Goal: Information Seeking & Learning: Learn about a topic

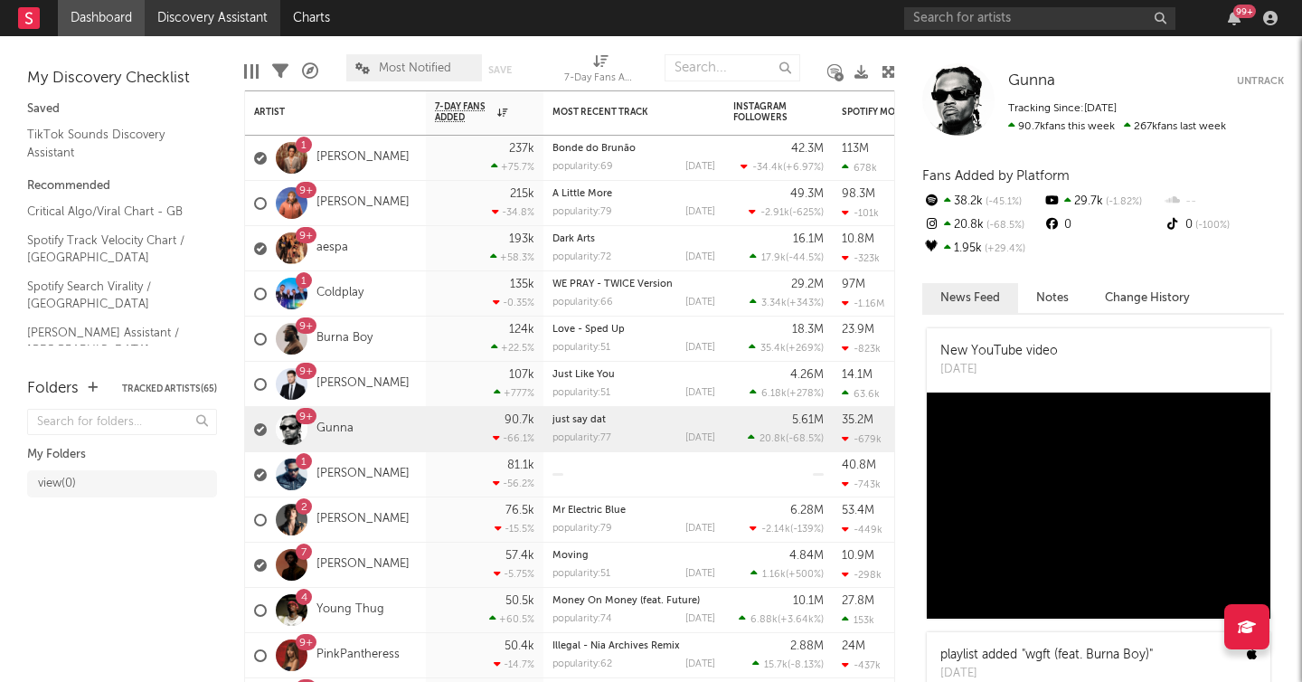
click at [215, 23] on link "Discovery Assistant" at bounding box center [213, 18] width 136 height 36
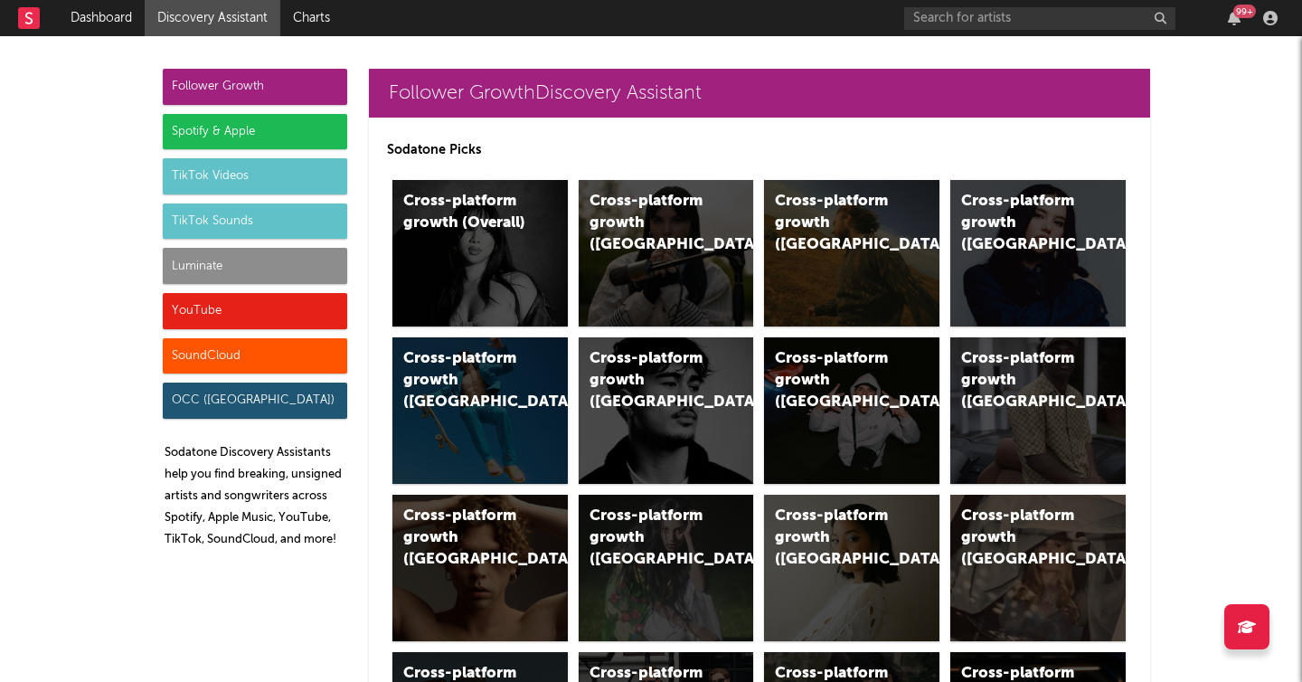
click at [231, 179] on div "TikTok Videos" at bounding box center [255, 176] width 184 height 36
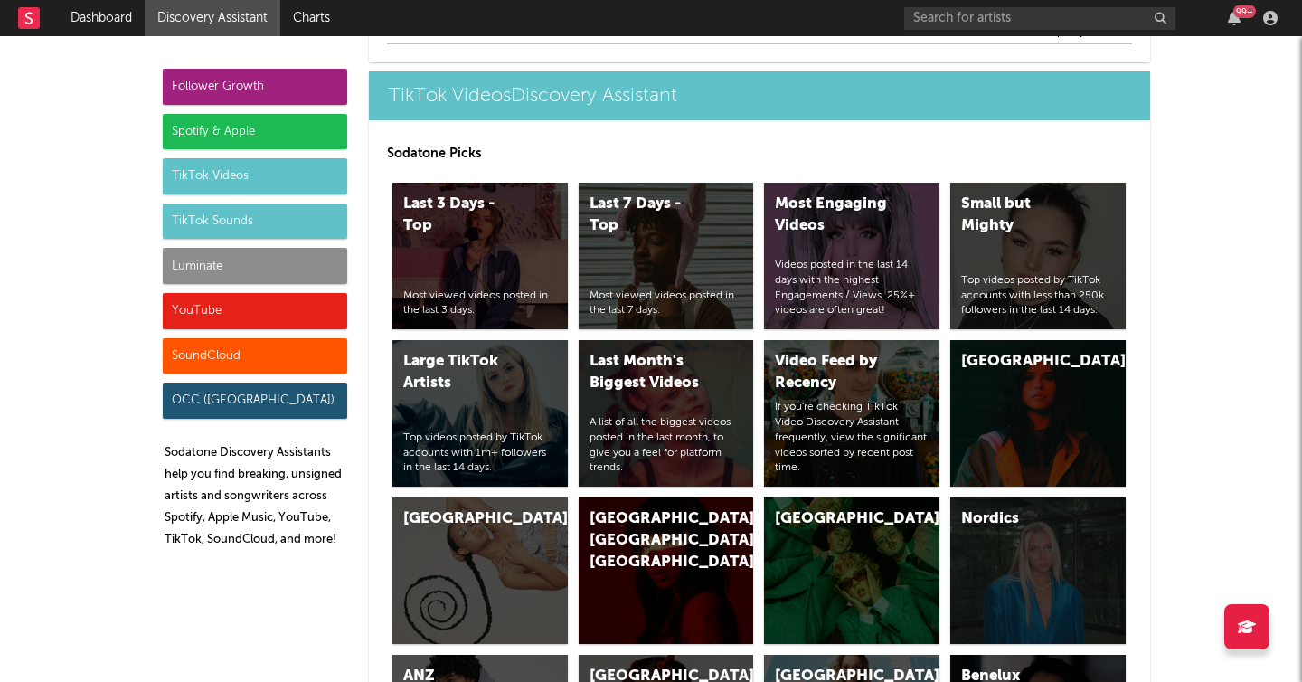
click at [231, 219] on div "TikTok Sounds" at bounding box center [255, 221] width 184 height 36
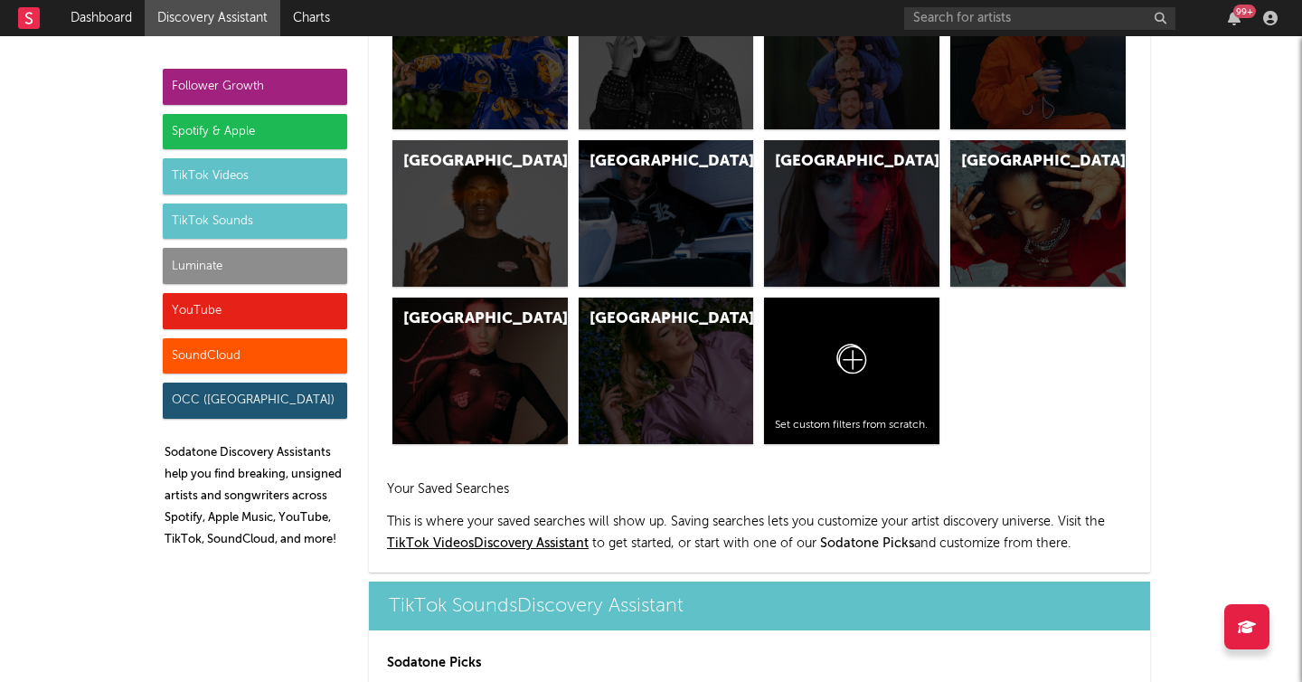
scroll to position [6083, 0]
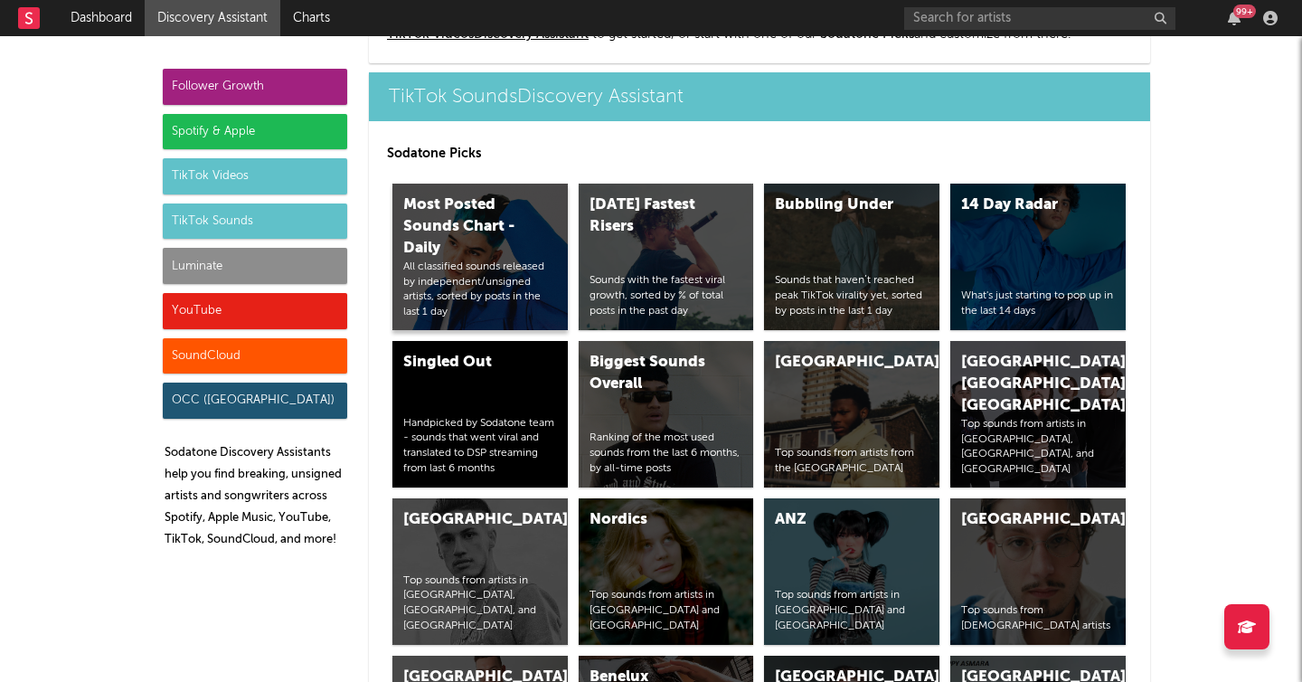
click at [442, 222] on div "Most Posted Sounds Chart - Daily" at bounding box center [464, 226] width 123 height 65
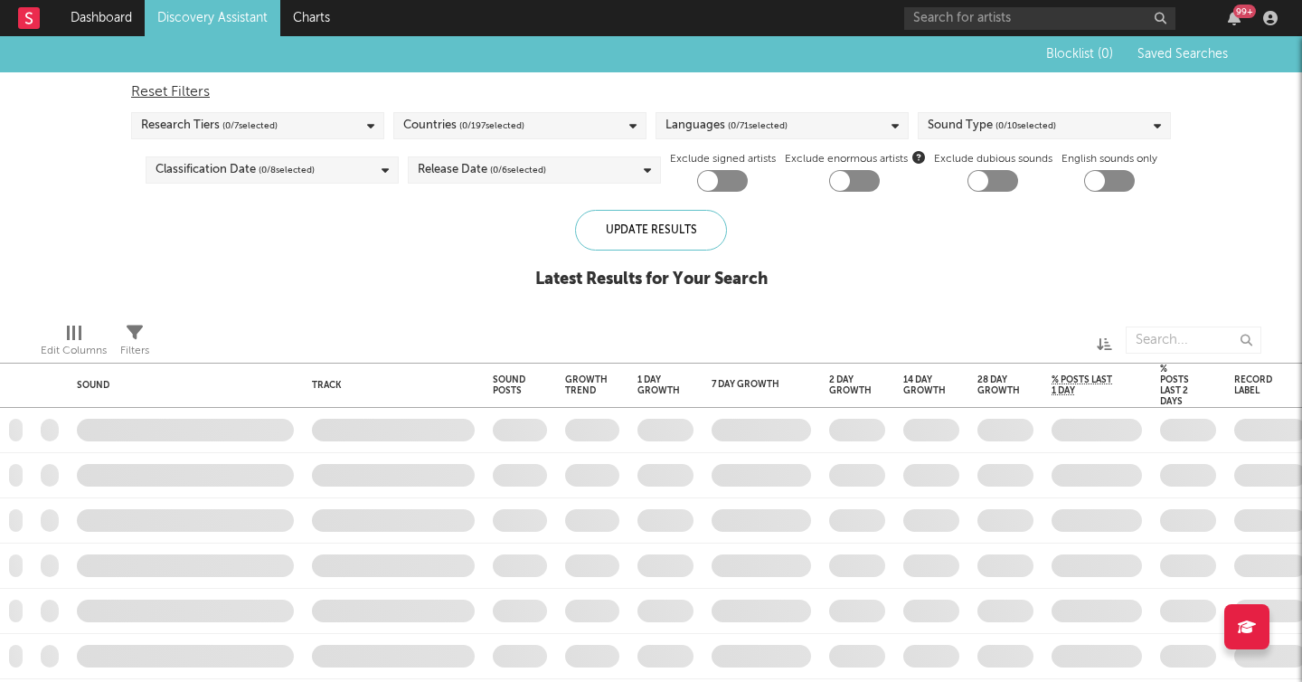
checkbox input "true"
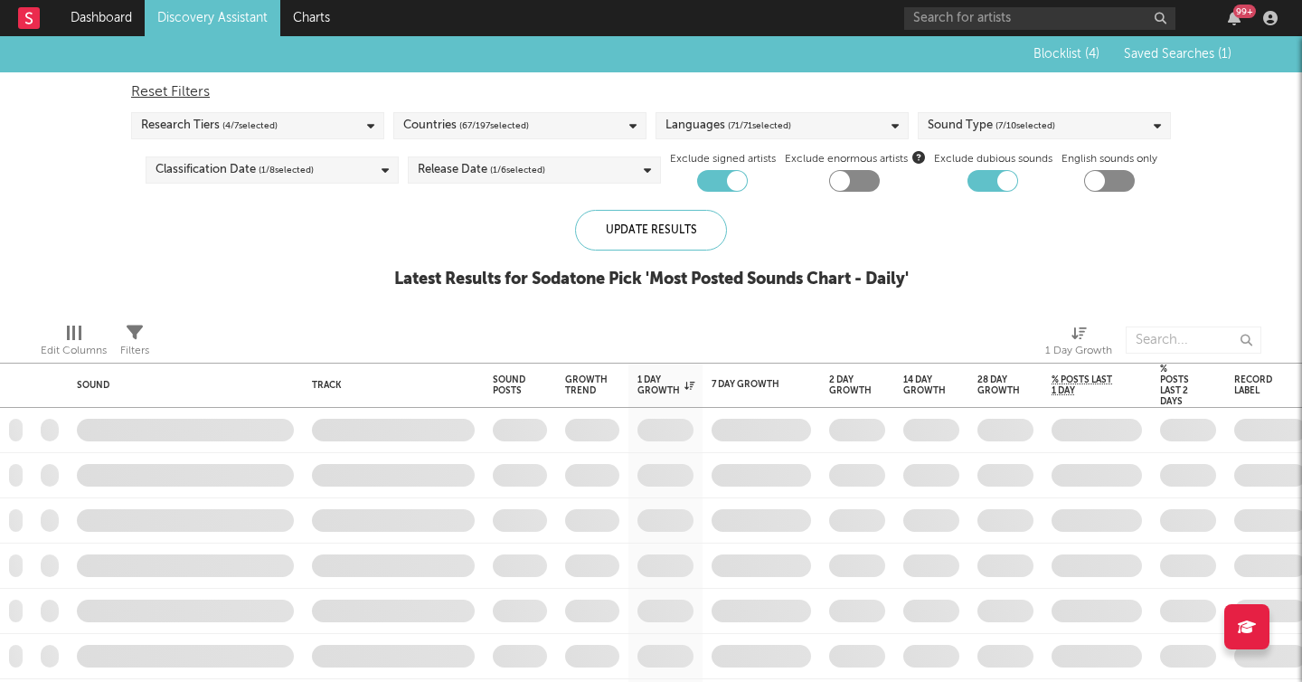
click at [714, 177] on div at bounding box center [722, 181] width 51 height 22
checkbox input "false"
click at [1153, 52] on span "Saved Searches ( 1 )" at bounding box center [1178, 54] width 108 height 13
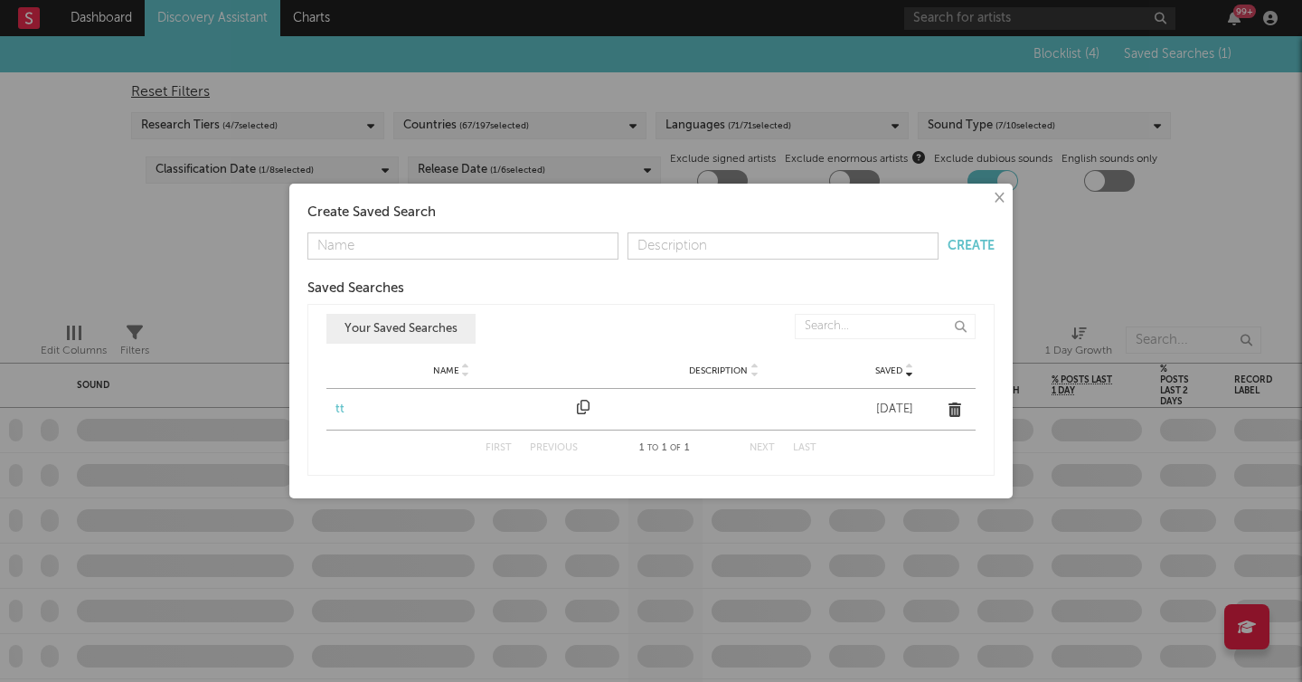
click at [340, 407] on div "tt" at bounding box center [451, 409] width 232 height 18
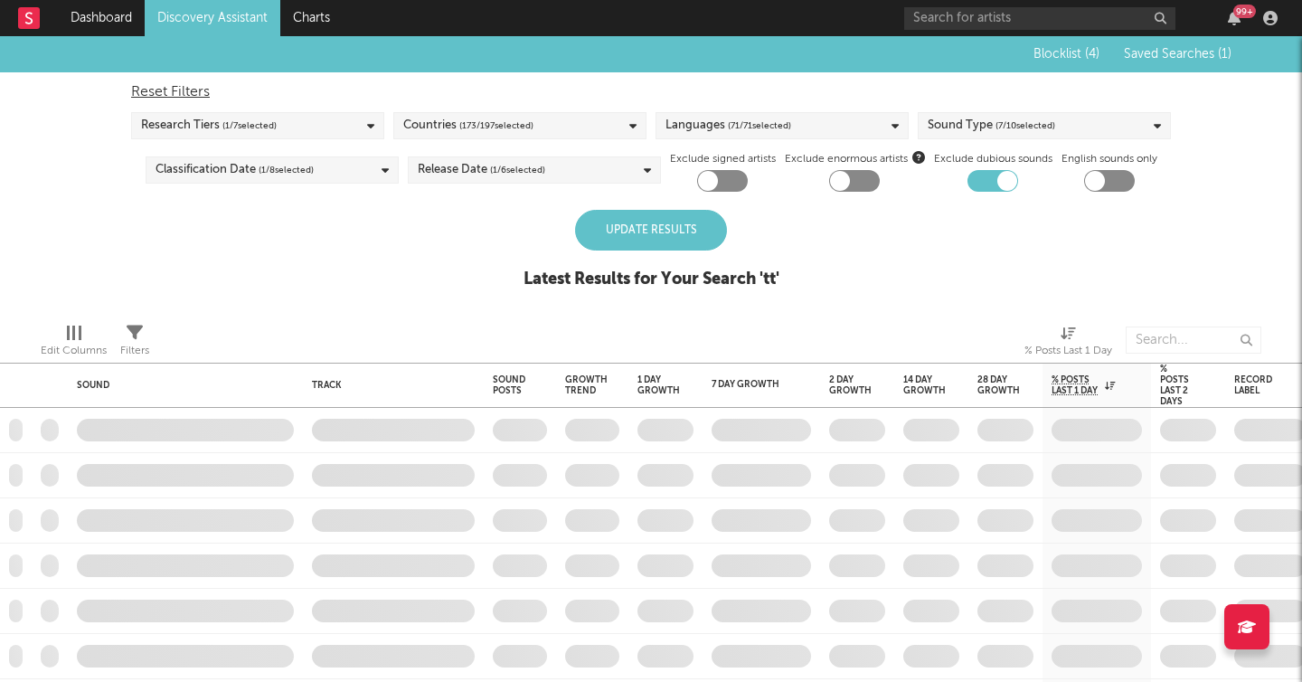
click at [674, 237] on div "Update Results" at bounding box center [651, 230] width 152 height 41
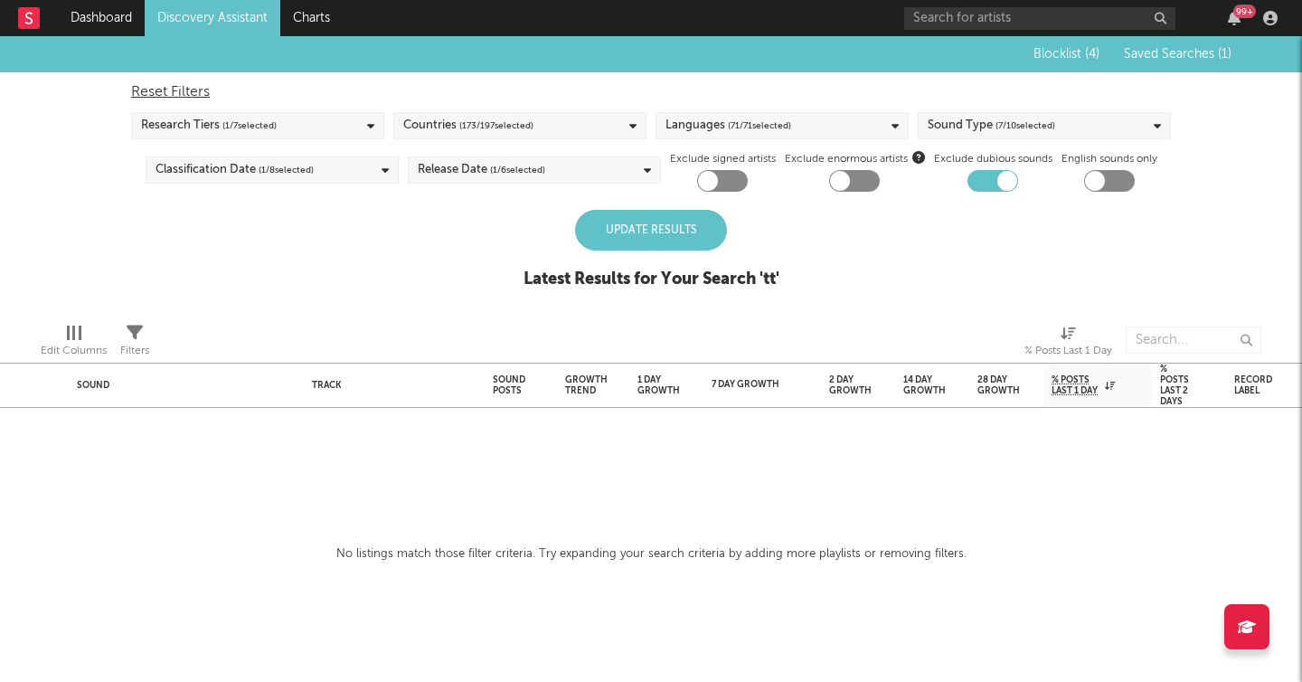
click at [674, 237] on div "Update Results" at bounding box center [651, 230] width 152 height 41
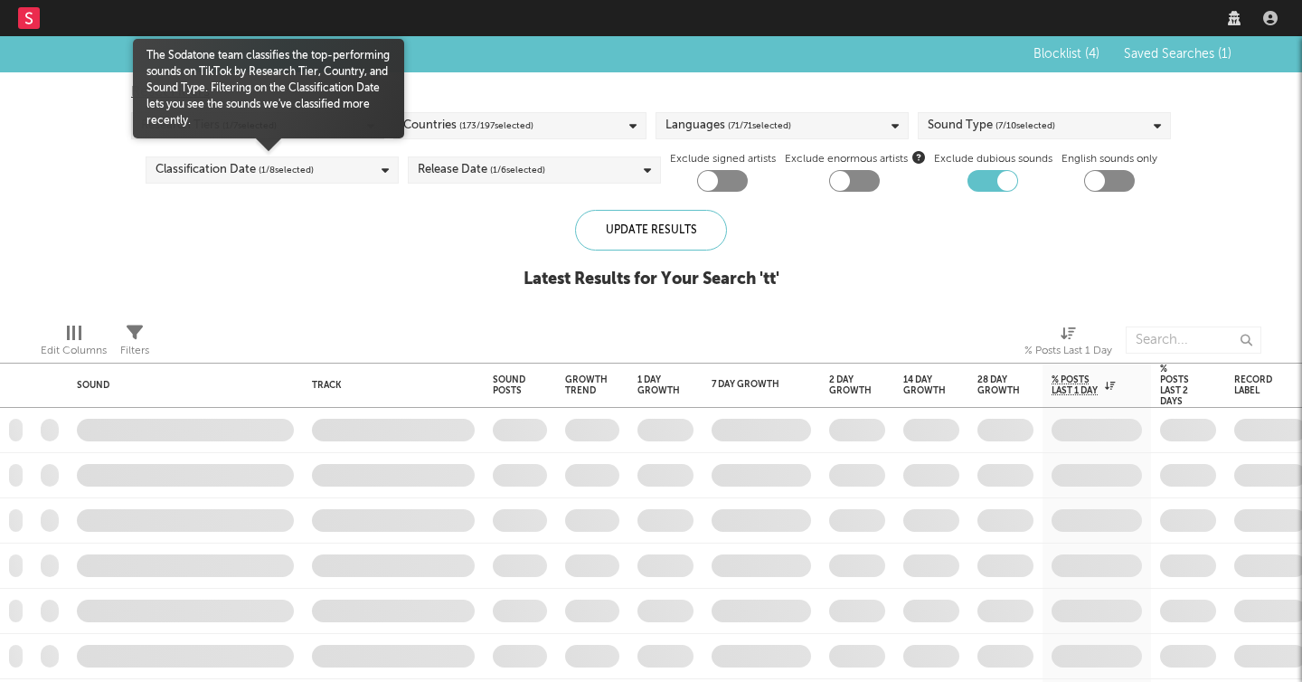
click at [307, 127] on span "The Sodatone team classifies the top-performing sounds on TikTok by Research Ti…" at bounding box center [268, 88] width 271 height 81
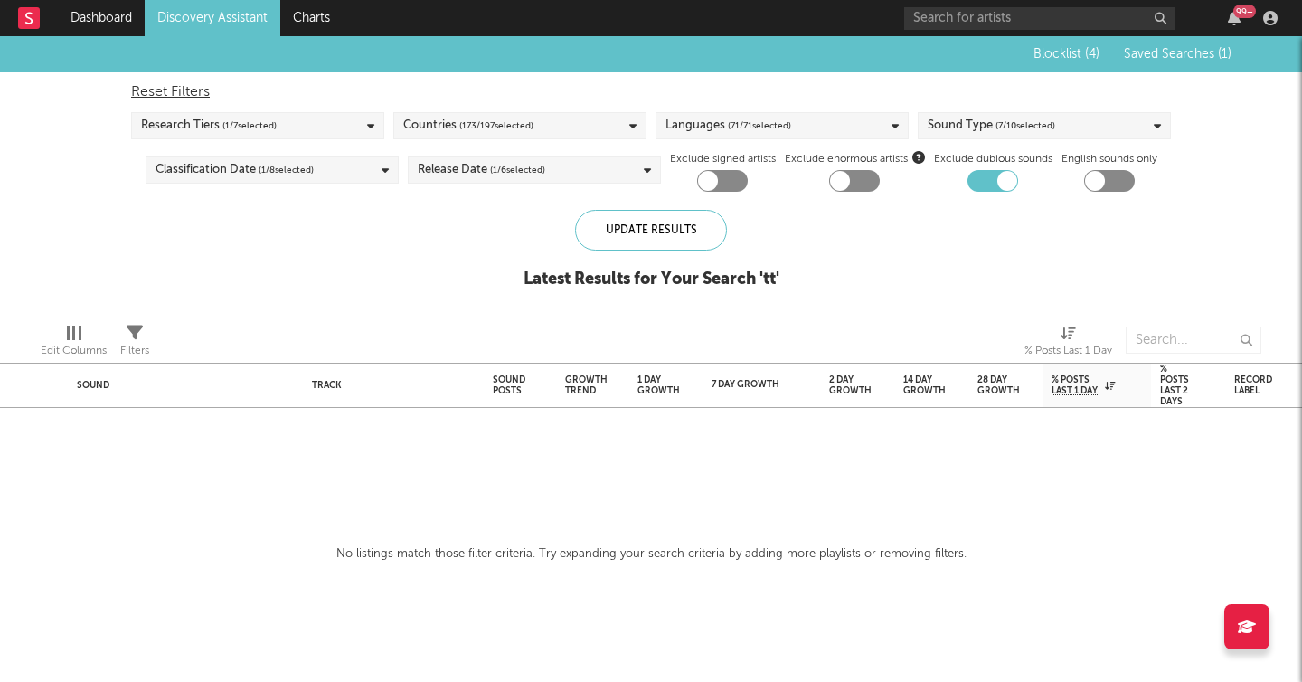
click at [325, 133] on div "Research Tiers ( 1 / 7 selected)" at bounding box center [257, 125] width 253 height 27
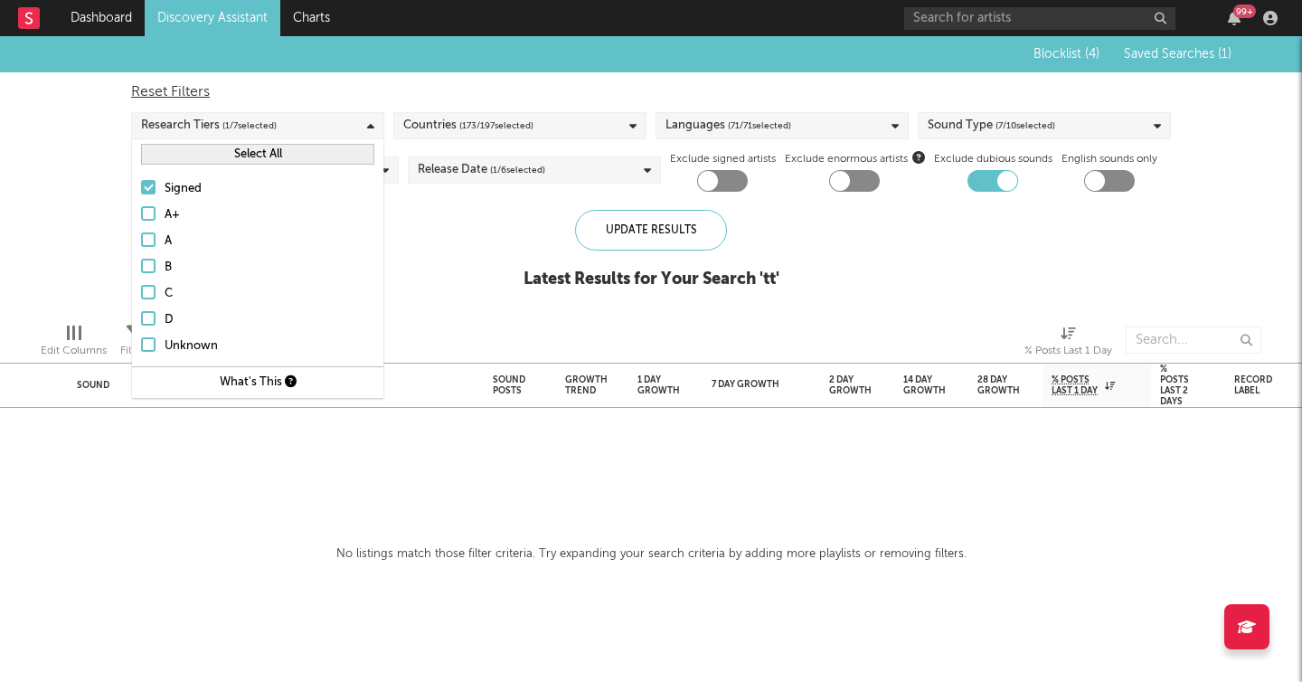
click at [151, 214] on div at bounding box center [148, 213] width 14 height 14
click at [141, 214] on input "A+" at bounding box center [141, 215] width 0 height 22
click at [447, 219] on div "Blocklist ( 4 ) Saved Searches ( 1 ) Reset Filters Research Tiers ( 2 / 7 selec…" at bounding box center [651, 172] width 1302 height 272
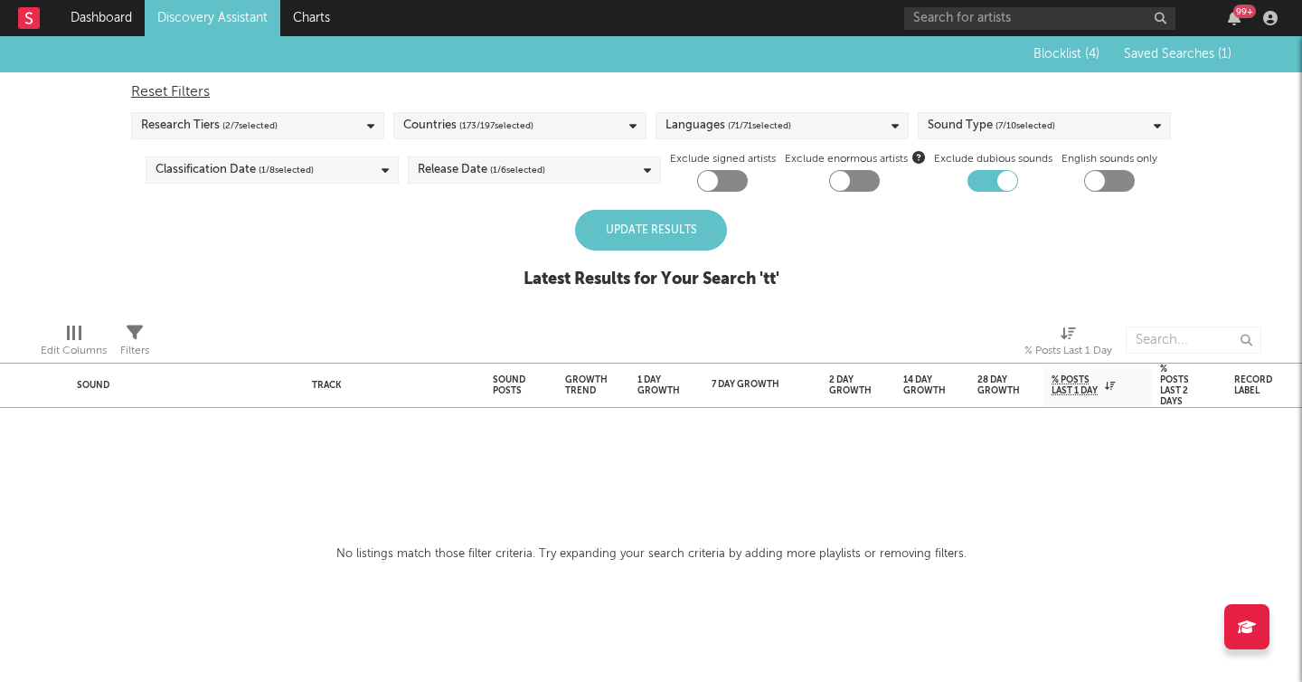
click at [490, 139] on div "Reset Filters Research Tiers ( 2 / 7 selected) Countries ( 173 / 197 selected) …" at bounding box center [651, 131] width 1058 height 119
click at [620, 131] on div "Countries ( 173 / 197 selected)" at bounding box center [519, 125] width 253 height 27
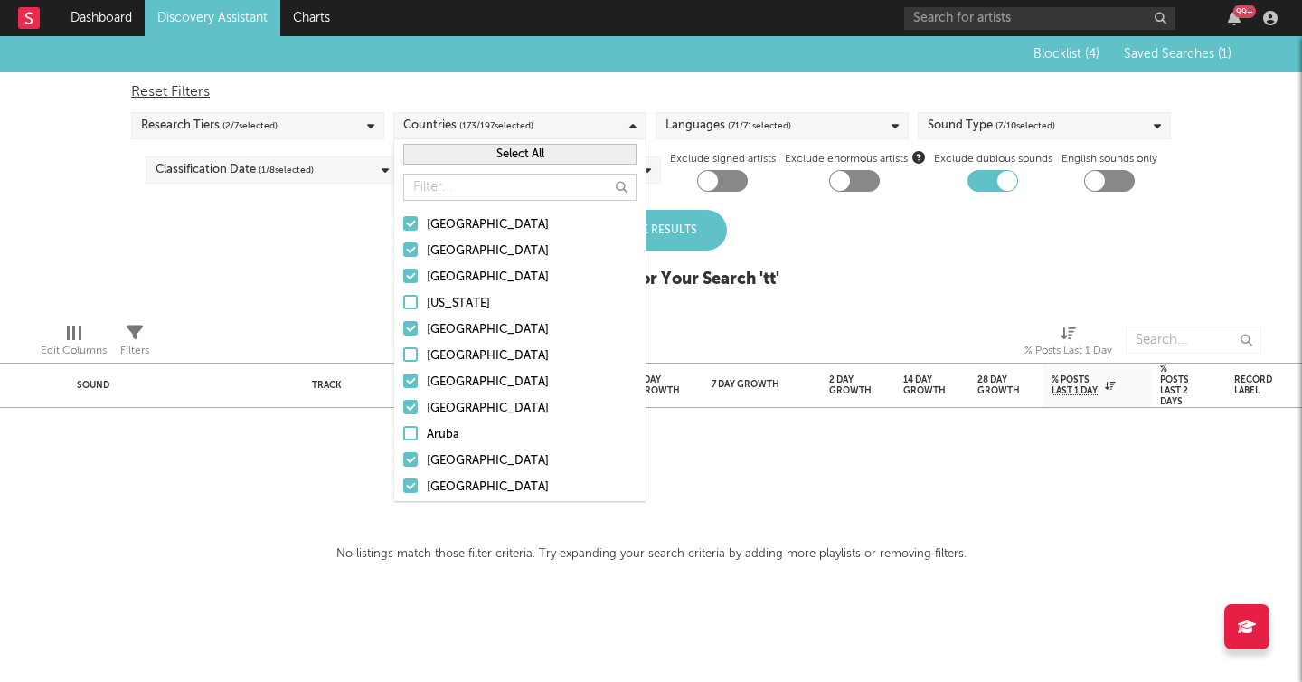
click at [465, 151] on button "Select All" at bounding box center [519, 154] width 233 height 21
click at [664, 82] on div "Reset Filters" at bounding box center [651, 92] width 1040 height 22
checkbox input "false"
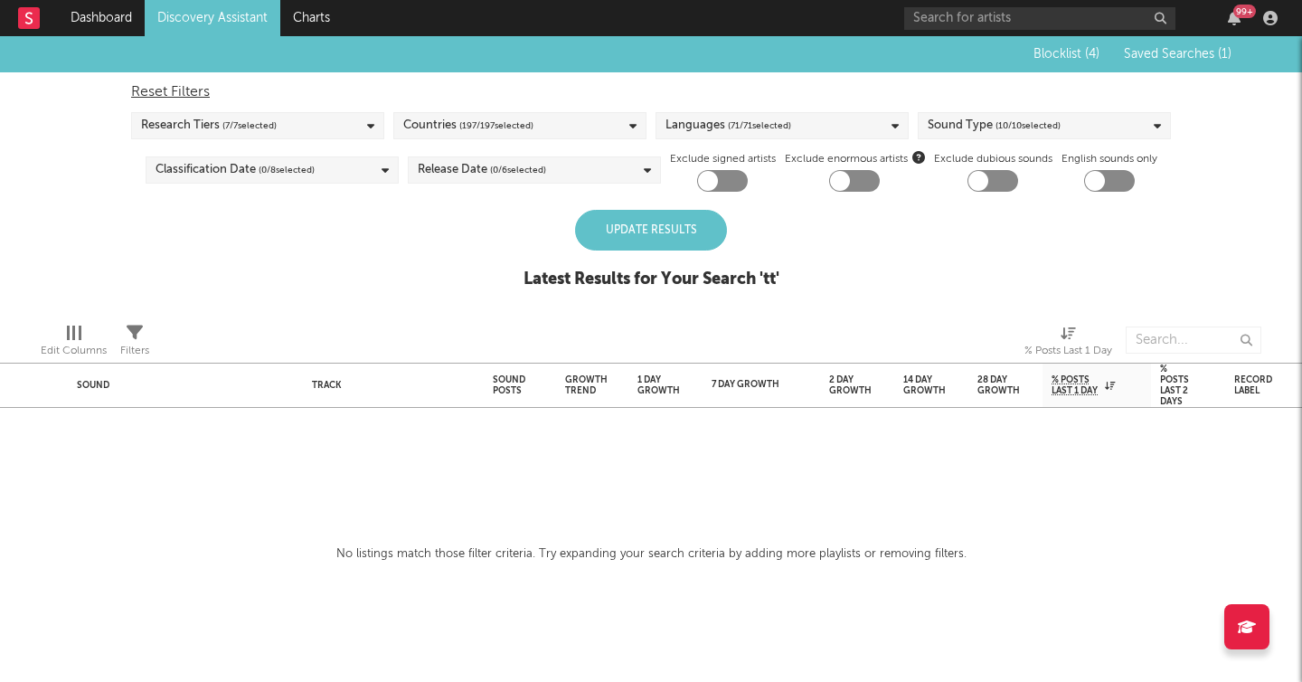
click at [706, 236] on div "Update Results" at bounding box center [651, 230] width 152 height 41
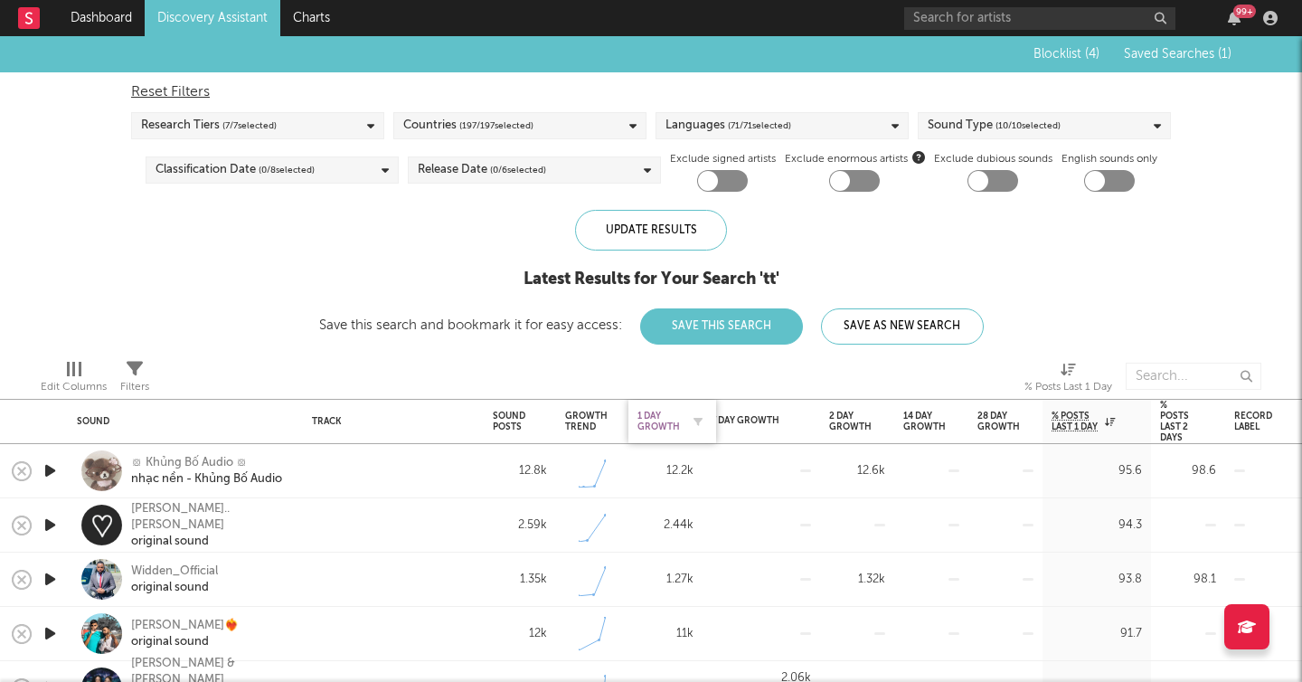
click at [664, 431] on div "1 Day Growth" at bounding box center [658, 421] width 42 height 22
